Goal: Book appointment/travel/reservation

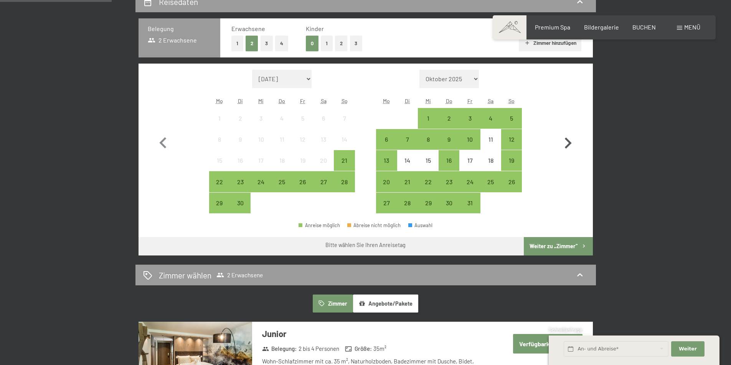
click at [565, 143] on icon "button" at bounding box center [567, 143] width 22 height 22
select select "[DATE]"
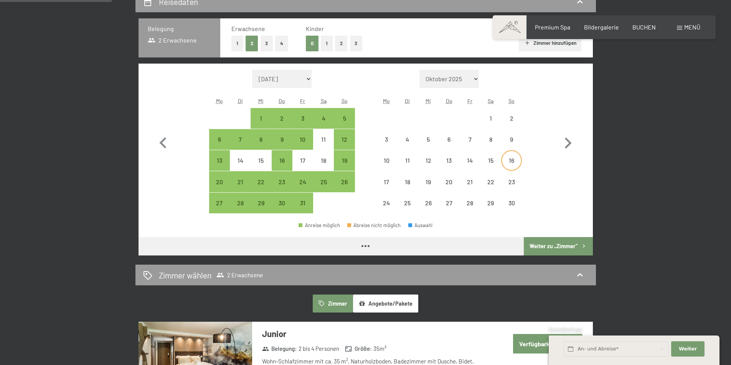
select select "[DATE]"
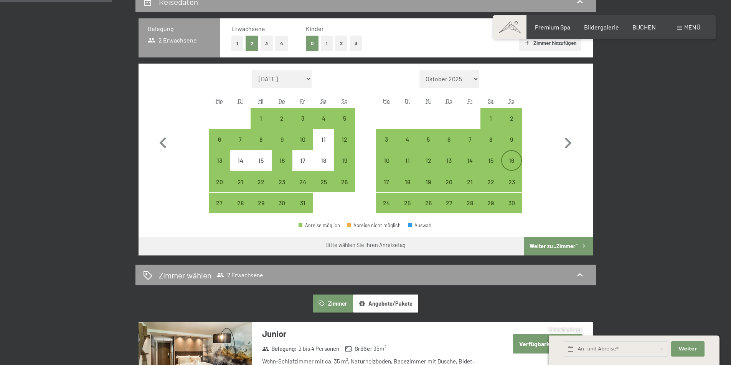
click at [512, 162] on div "16" at bounding box center [511, 167] width 19 height 19
select select "[DATE]"
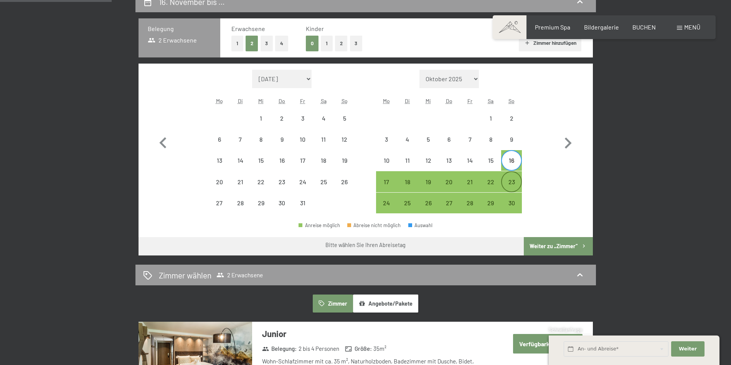
click at [510, 184] on div "23" at bounding box center [511, 188] width 19 height 19
select select "[DATE]"
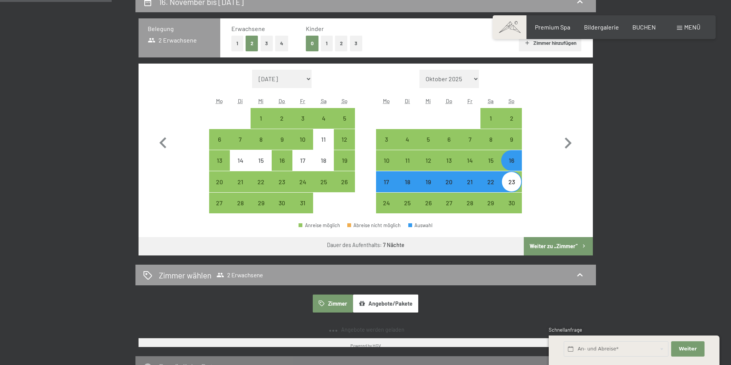
click at [553, 249] on button "Weiter zu „Zimmer“" at bounding box center [557, 246] width 69 height 18
select select "[DATE]"
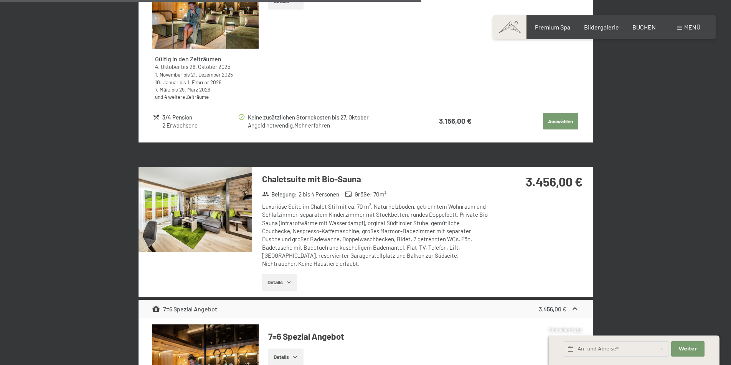
scroll to position [1755, 0]
